Goal: Find specific page/section: Find specific page/section

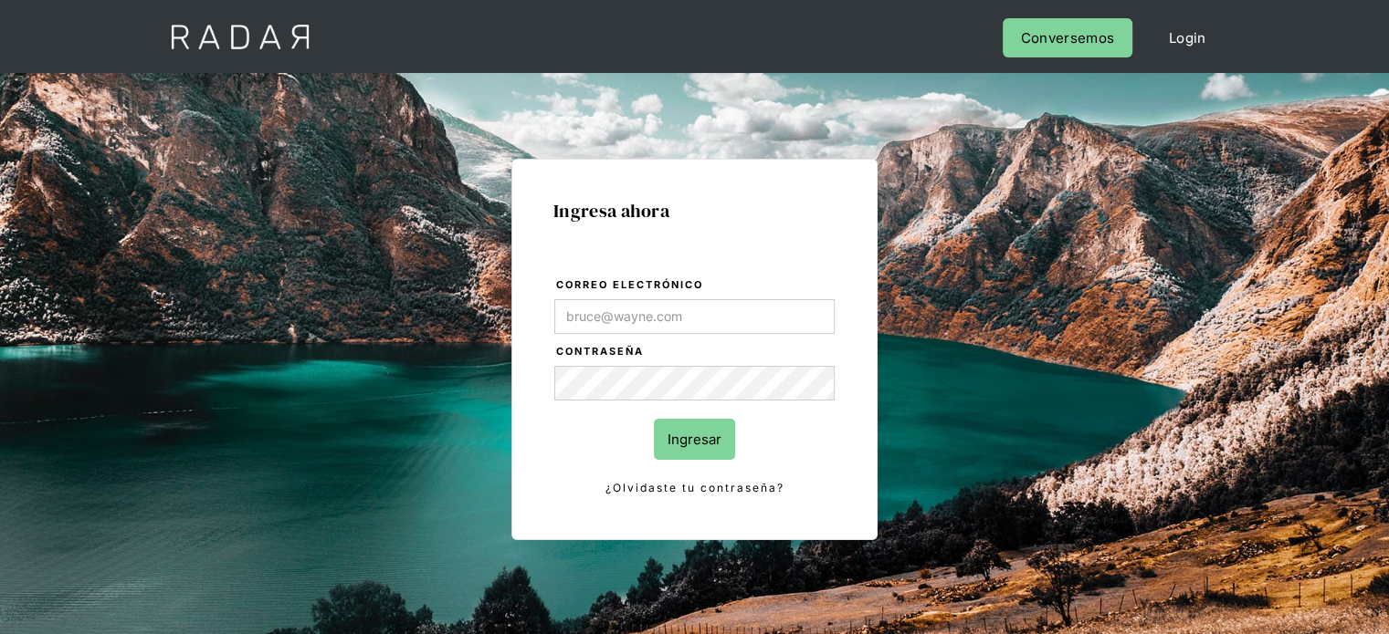
click at [657, 315] on input "Correo electrónico" at bounding box center [694, 316] width 280 height 35
type input "jose.orihuela@monnetpayments.com"
click at [702, 434] on input "Ingresar" at bounding box center [694, 439] width 81 height 41
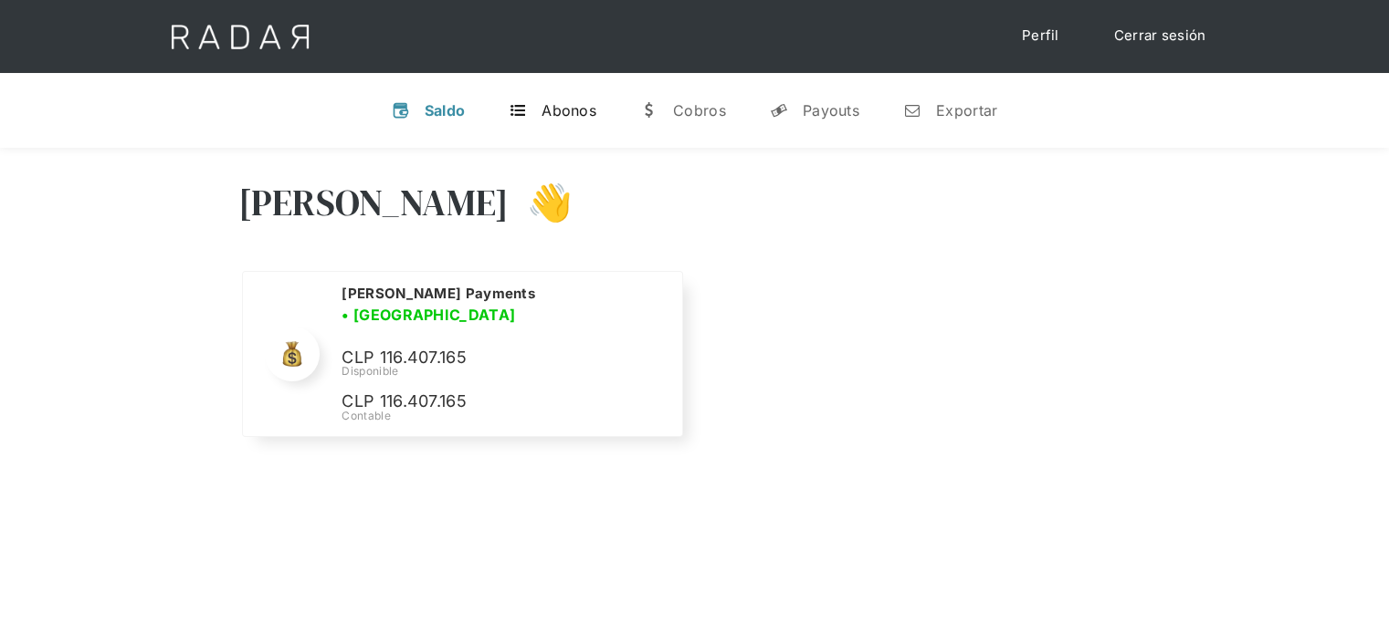
click at [567, 110] on div "Abonos" at bounding box center [568, 110] width 55 height 18
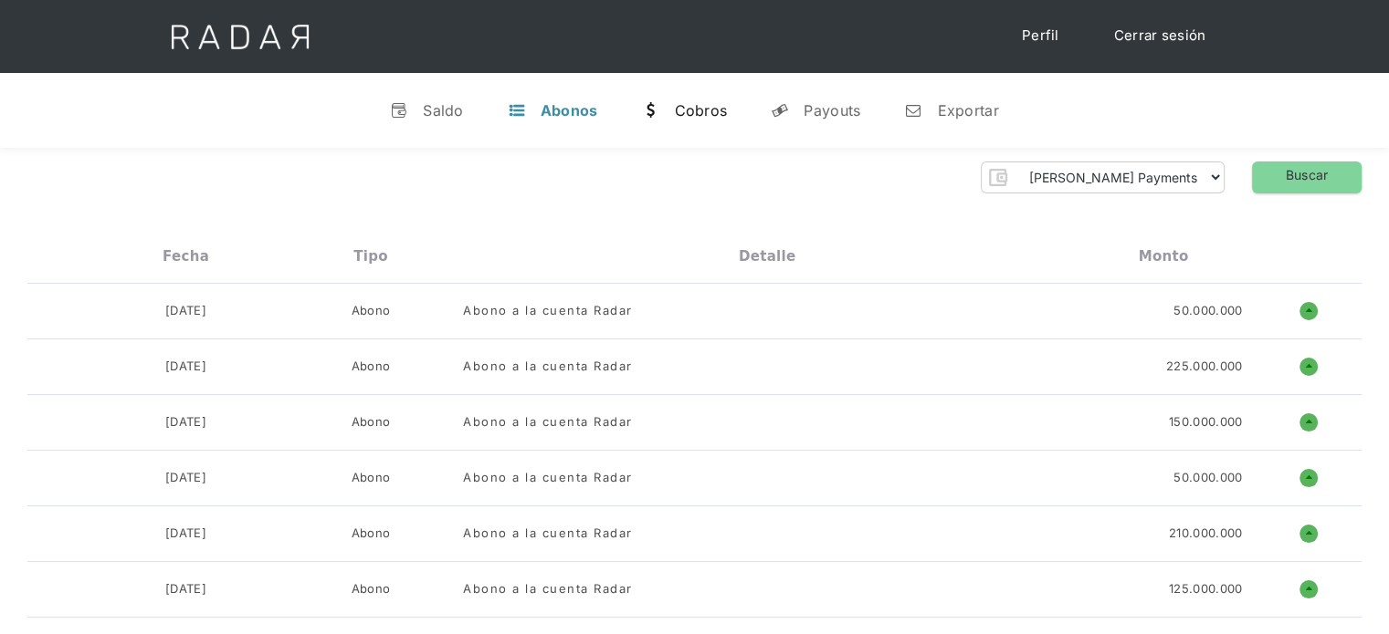
click at [688, 115] on div "Cobros" at bounding box center [700, 110] width 53 height 18
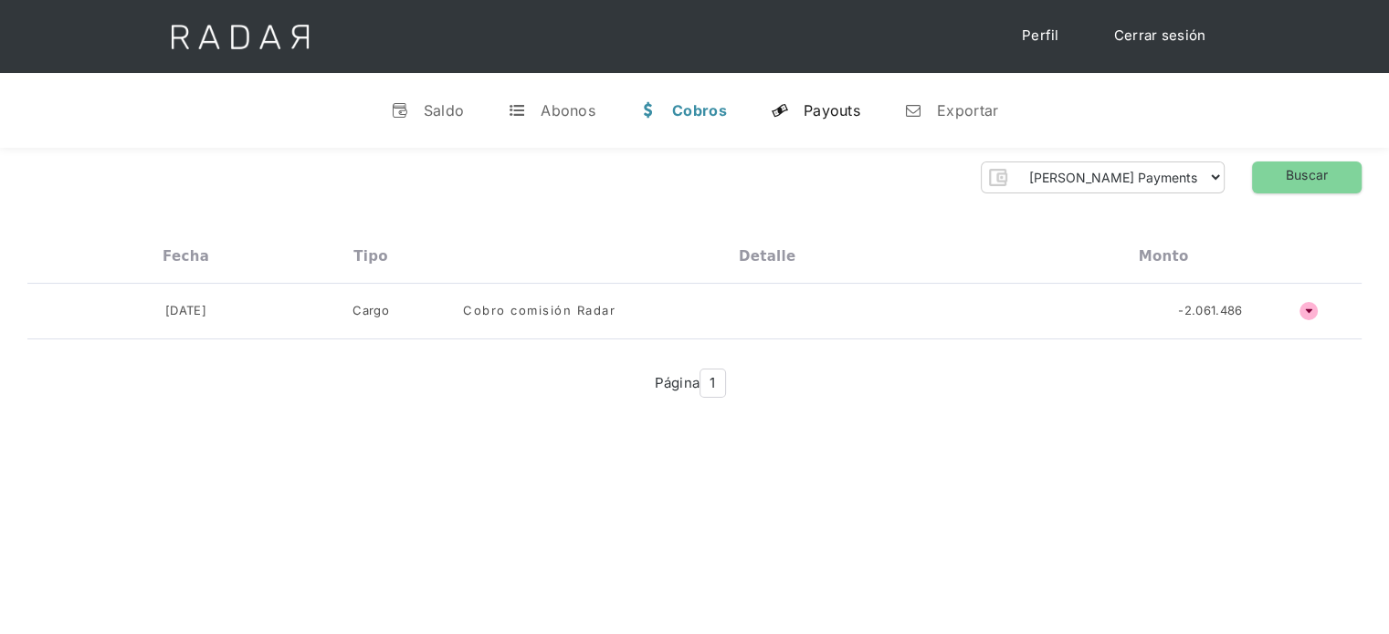
click at [803, 116] on div "Payouts" at bounding box center [831, 110] width 57 height 18
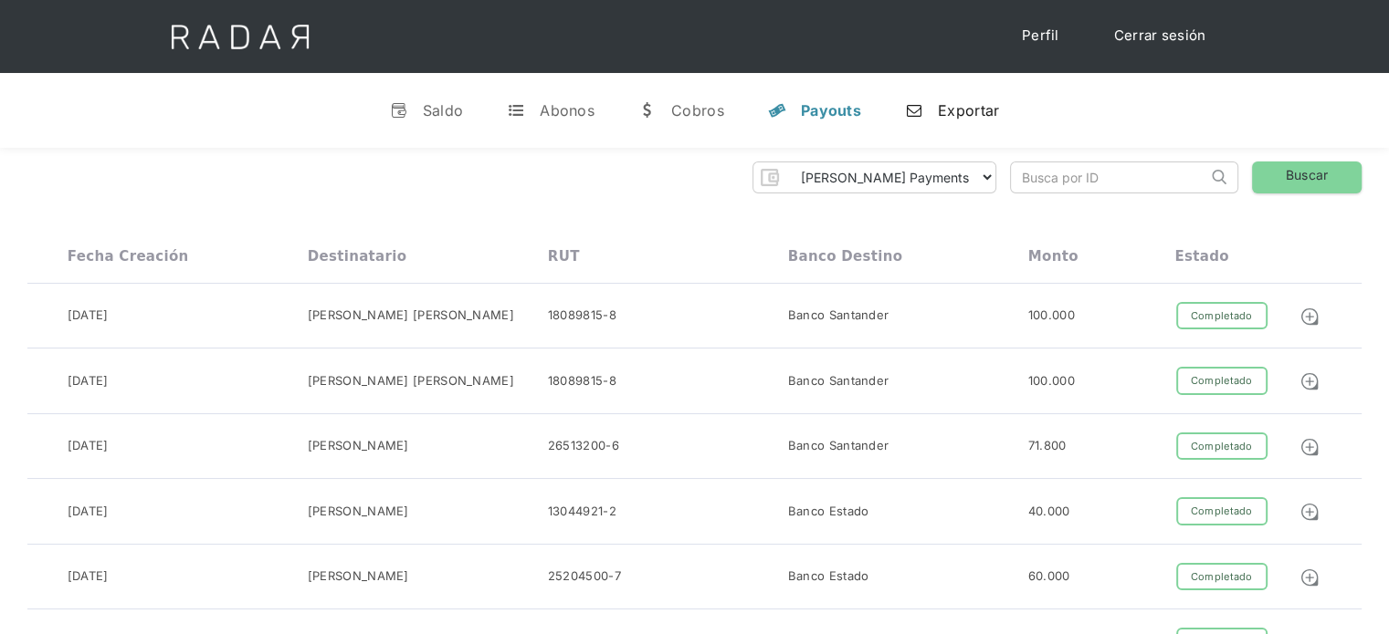
click at [960, 108] on div "Exportar" at bounding box center [968, 110] width 61 height 18
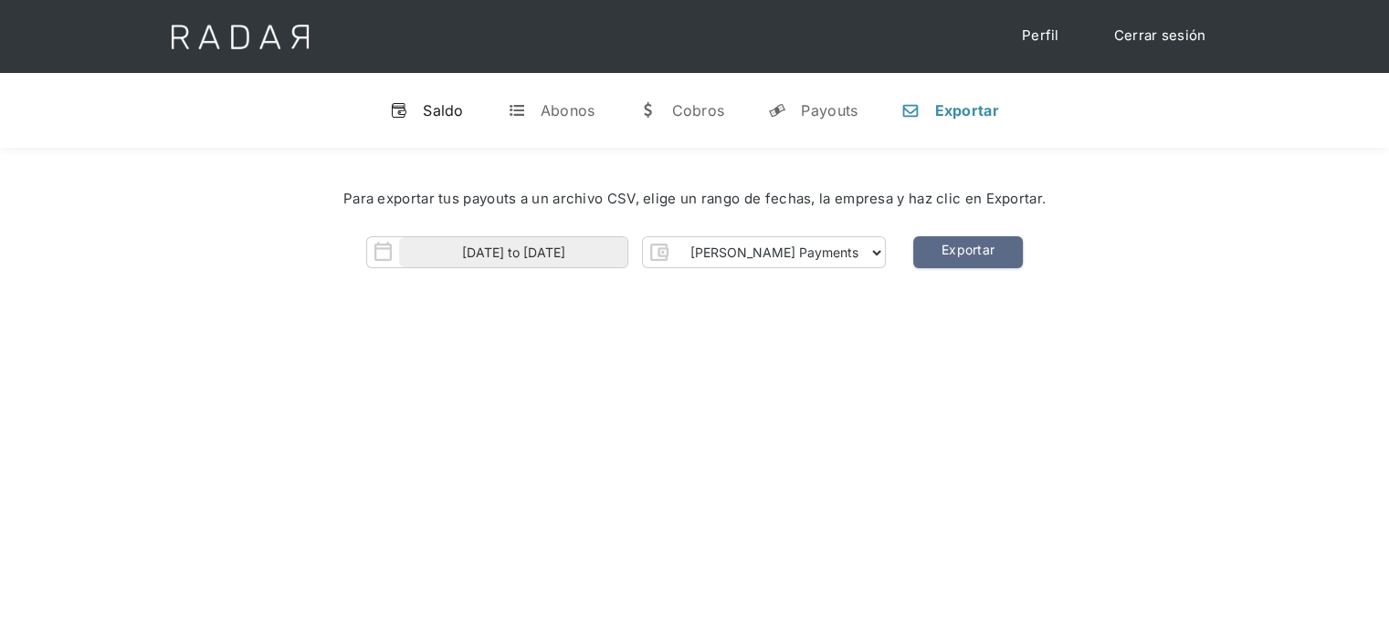
click at [436, 103] on div "Saldo" at bounding box center [443, 110] width 41 height 18
